Goal: Use online tool/utility: Utilize a website feature to perform a specific function

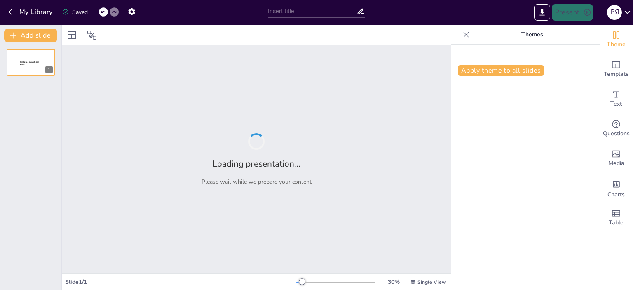
type input "Методичний органайзер: Підготовка до нового навчального року"
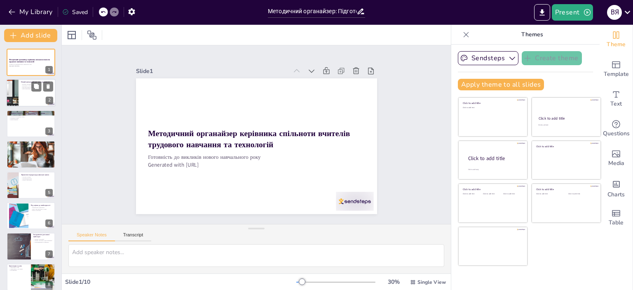
click at [31, 80] on div "Новий навчальний рік: нові можливості" at bounding box center [37, 82] width 32 height 4
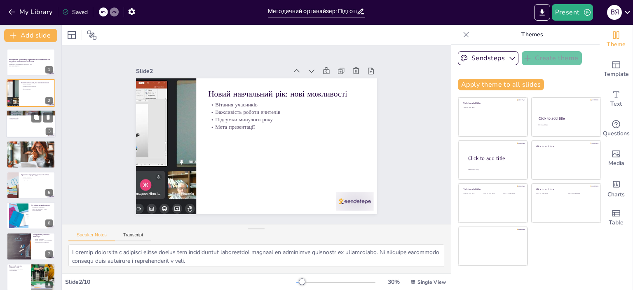
click at [19, 136] on div at bounding box center [30, 124] width 49 height 28
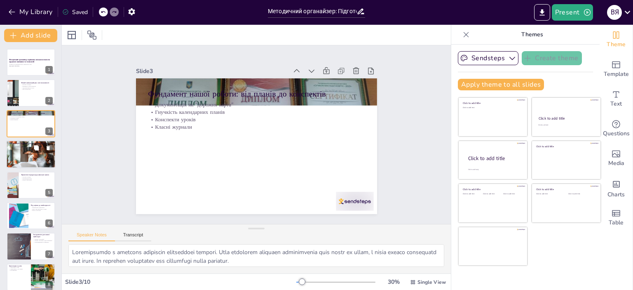
click at [19, 148] on p "Орієнтація на Лист МОН" at bounding box center [31, 149] width 45 height 2
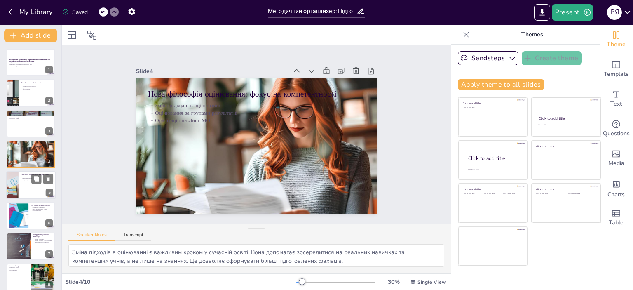
click at [19, 178] on div at bounding box center [30, 185] width 49 height 28
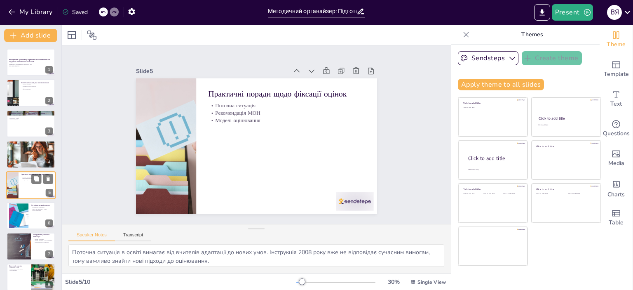
scroll to position [19, 0]
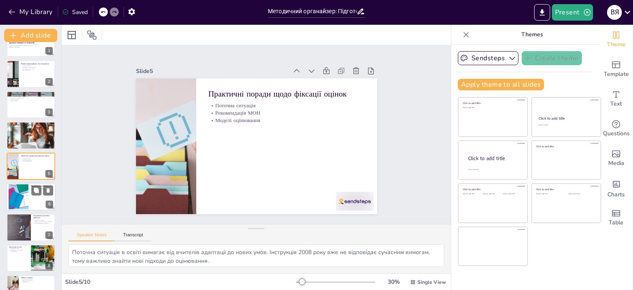
click at [21, 203] on div at bounding box center [19, 196] width 38 height 25
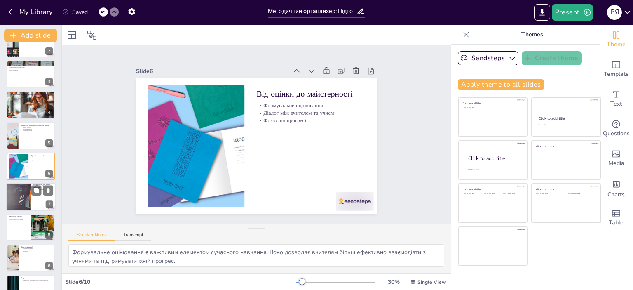
click at [31, 200] on div at bounding box center [19, 197] width 56 height 28
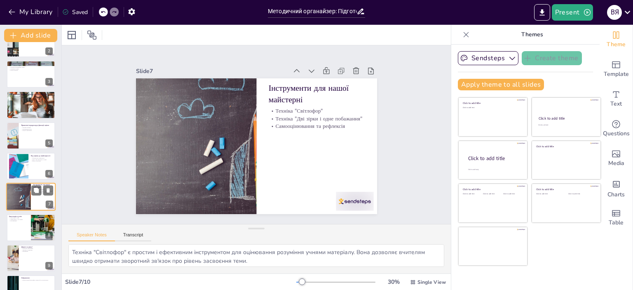
scroll to position [69, 0]
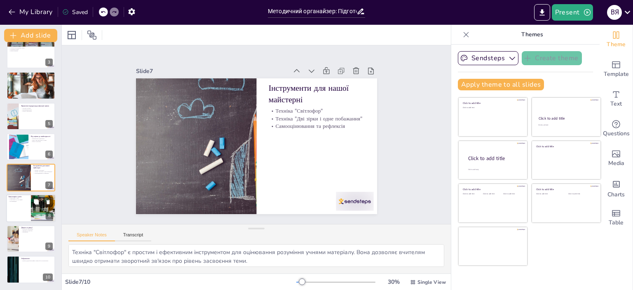
click at [31, 217] on div at bounding box center [43, 208] width 47 height 28
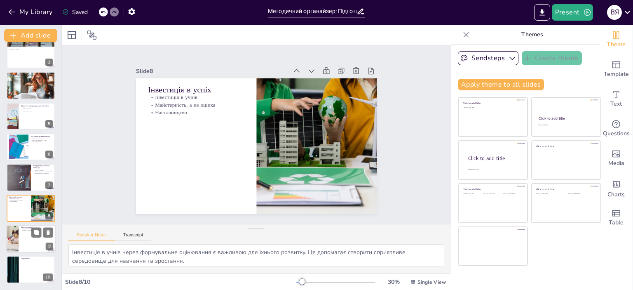
click at [31, 235] on div at bounding box center [42, 232] width 22 height 10
type textarea "Контактна інформація є важливою для учасників, оскільки вона дозволяє їм зверта…"
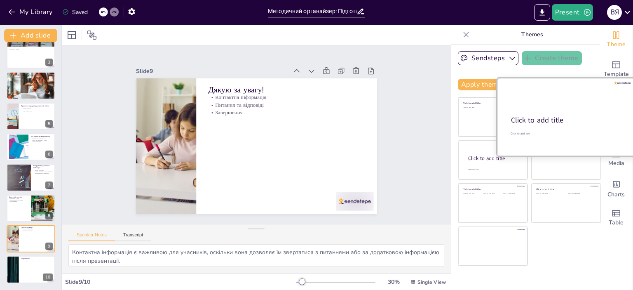
click at [544, 152] on div at bounding box center [566, 117] width 139 height 78
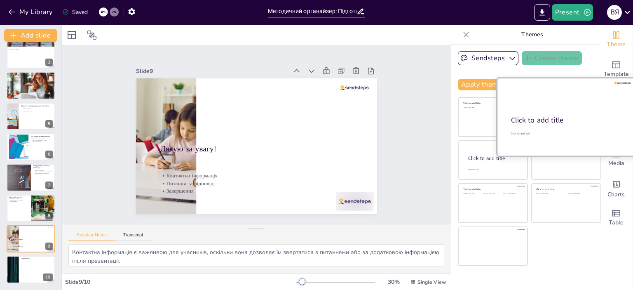
click at [556, 112] on div at bounding box center [566, 117] width 139 height 78
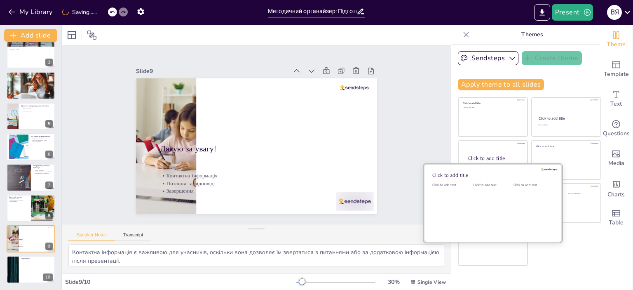
click at [484, 168] on div at bounding box center [493, 203] width 139 height 78
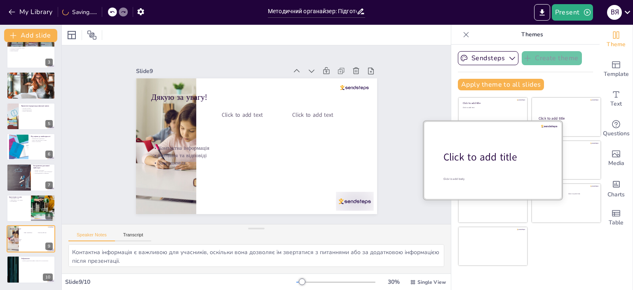
click at [484, 148] on div at bounding box center [493, 160] width 139 height 78
